Goal: Task Accomplishment & Management: Manage account settings

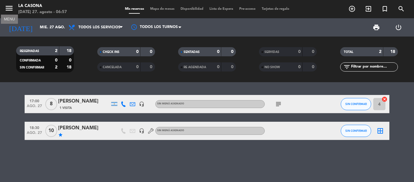
click at [10, 5] on icon "menu" at bounding box center [9, 8] width 9 height 9
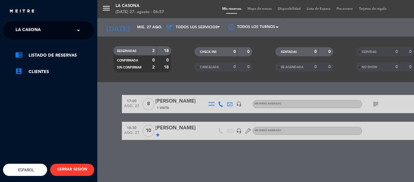
click at [80, 36] on span at bounding box center [80, 30] width 10 height 13
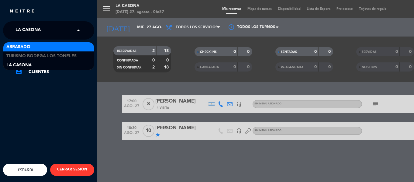
click at [55, 50] on div "Abrasado" at bounding box center [48, 46] width 91 height 9
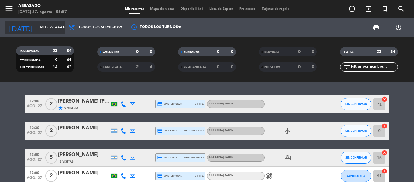
click at [57, 30] on icon "arrow_drop_down" at bounding box center [60, 27] width 7 height 7
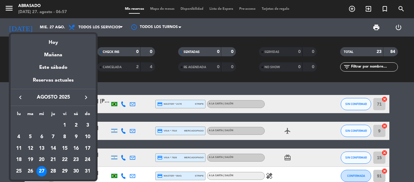
click at [41, 26] on div at bounding box center [207, 91] width 414 height 182
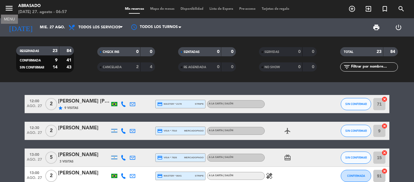
click at [13, 10] on icon "menu" at bounding box center [9, 8] width 9 height 9
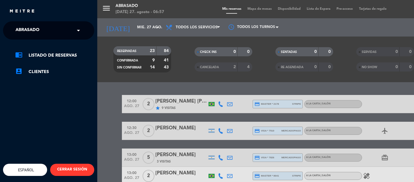
click at [82, 31] on span at bounding box center [80, 30] width 10 height 13
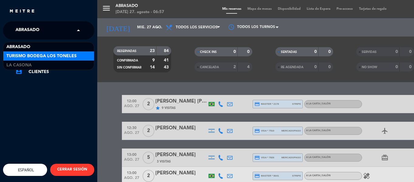
click at [60, 54] on span "Turismo Bodega Los Toneles" at bounding box center [41, 56] width 70 height 7
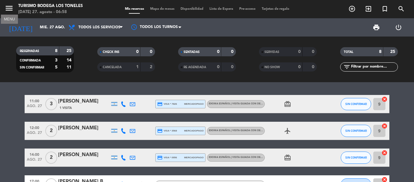
click at [6, 9] on icon "menu" at bounding box center [9, 8] width 9 height 9
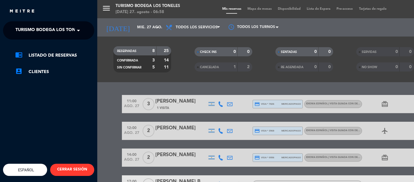
click at [75, 30] on span at bounding box center [80, 30] width 10 height 13
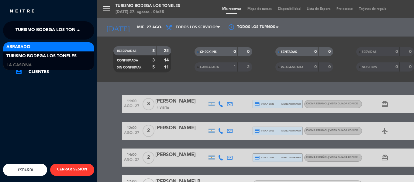
click at [59, 46] on div "Abrasado" at bounding box center [48, 46] width 91 height 9
